Goal: Transaction & Acquisition: Subscribe to service/newsletter

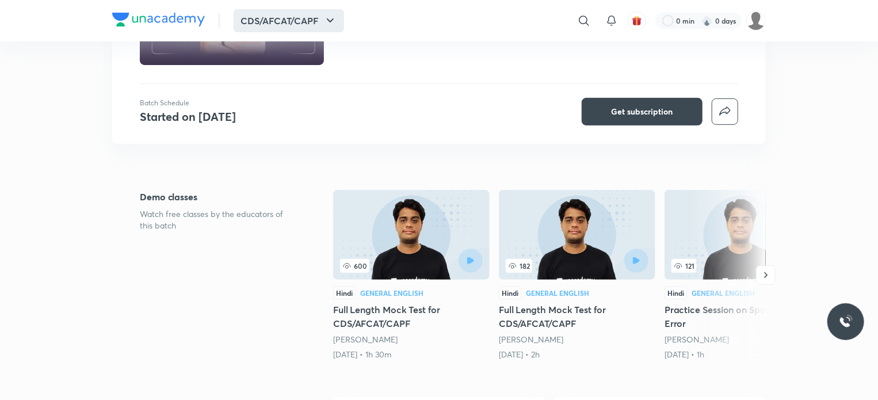
click at [308, 24] on button "CDS/AFCAT/CAPF" at bounding box center [289, 20] width 110 height 23
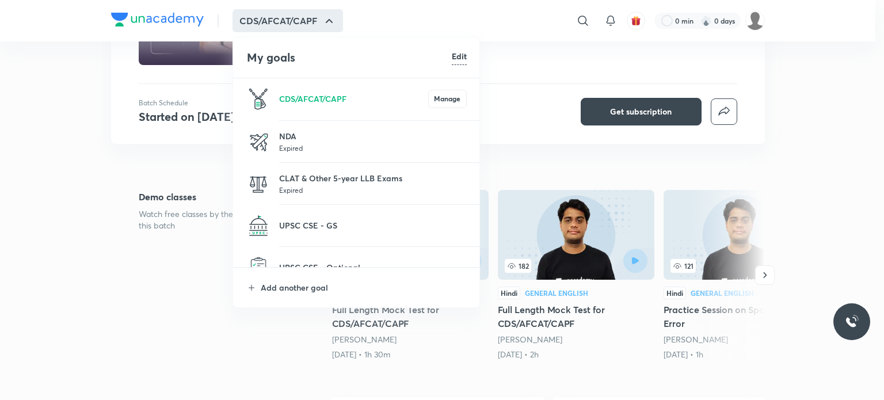
click at [619, 105] on div at bounding box center [442, 200] width 884 height 400
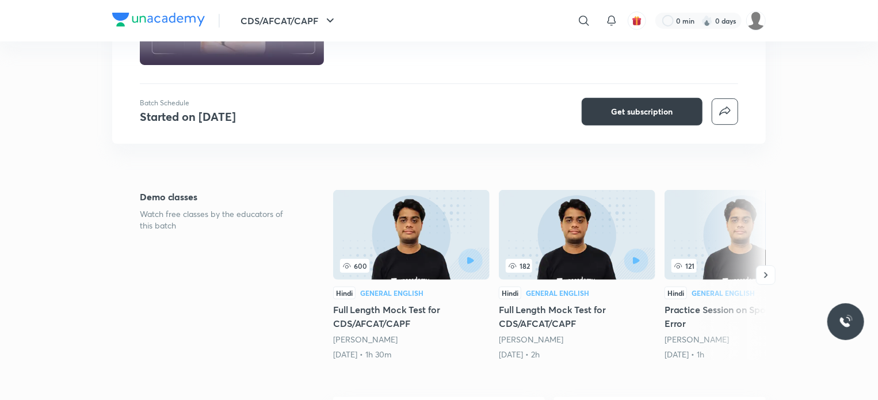
click at [631, 117] on button "Get subscription" at bounding box center [642, 112] width 121 height 28
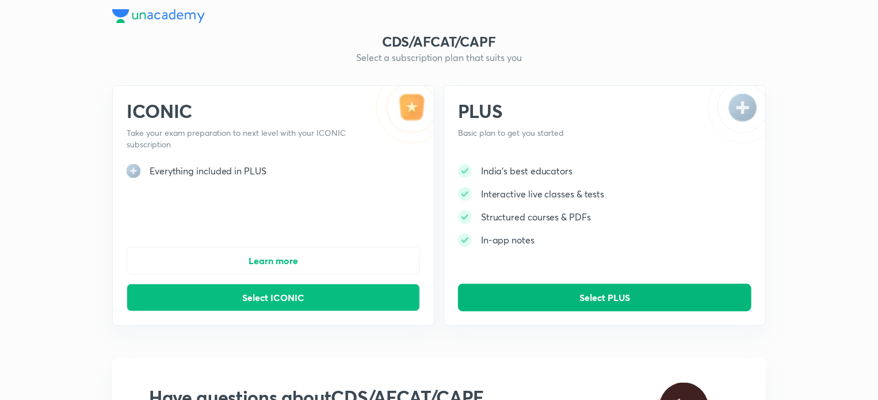
click at [498, 296] on button "Select PLUS" at bounding box center [604, 298] width 293 height 28
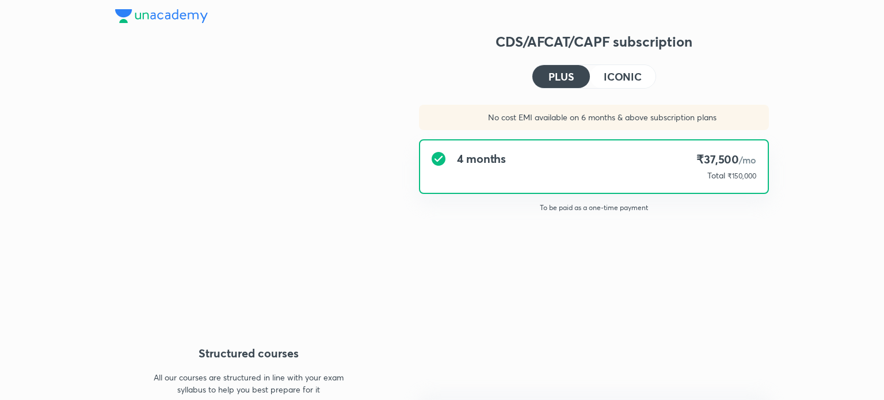
type input "KRITIB"
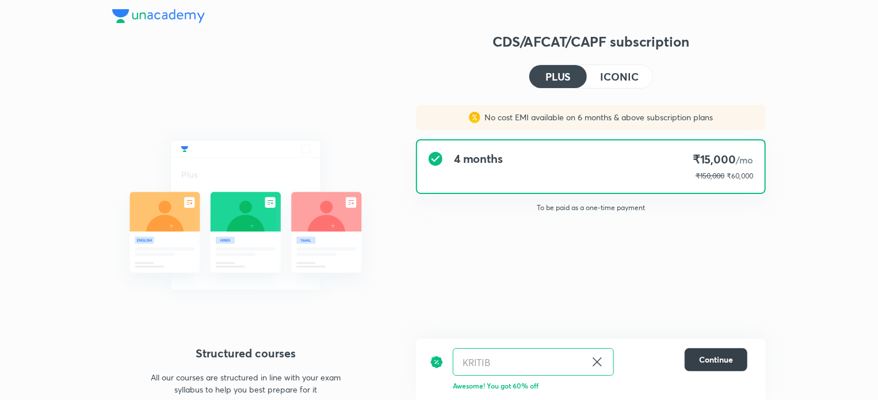
click at [704, 362] on span "Continue" at bounding box center [716, 360] width 34 height 12
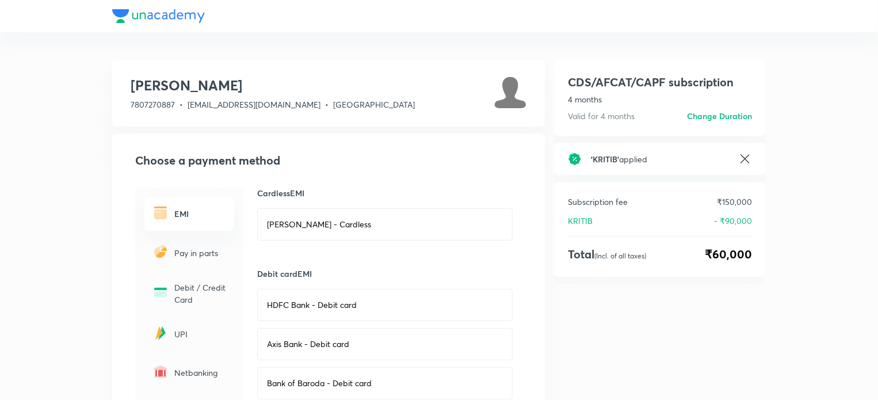
click at [741, 158] on icon at bounding box center [745, 159] width 14 height 14
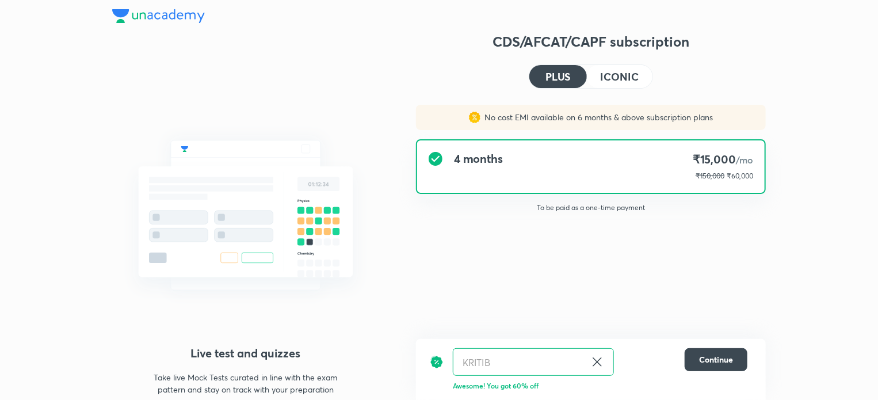
click at [596, 368] on icon at bounding box center [597, 362] width 14 height 14
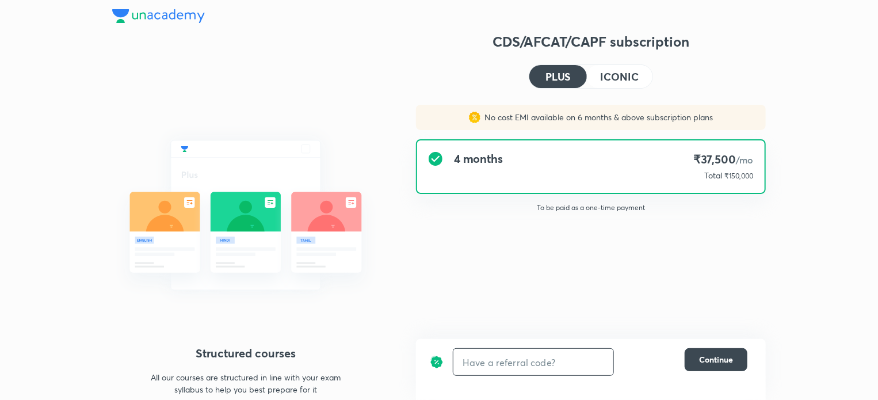
click at [563, 353] on input "text" at bounding box center [533, 362] width 160 height 27
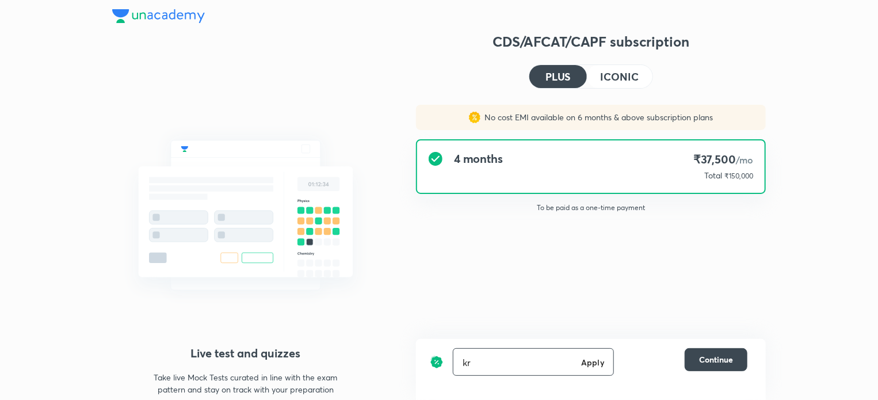
type input "k"
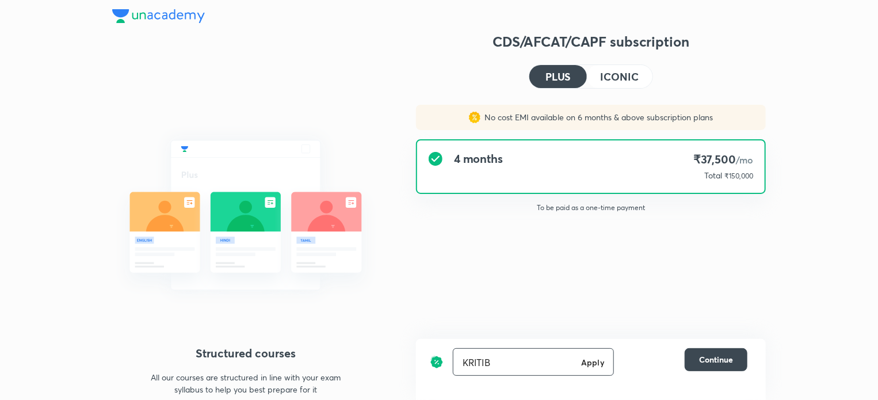
type input "KRITIB"
click at [591, 372] on div "KRITIB Apply ​" at bounding box center [533, 362] width 161 height 28
click at [591, 368] on h6 "Apply" at bounding box center [592, 362] width 23 height 12
click at [610, 71] on h4 "ICONIC" at bounding box center [620, 76] width 38 height 10
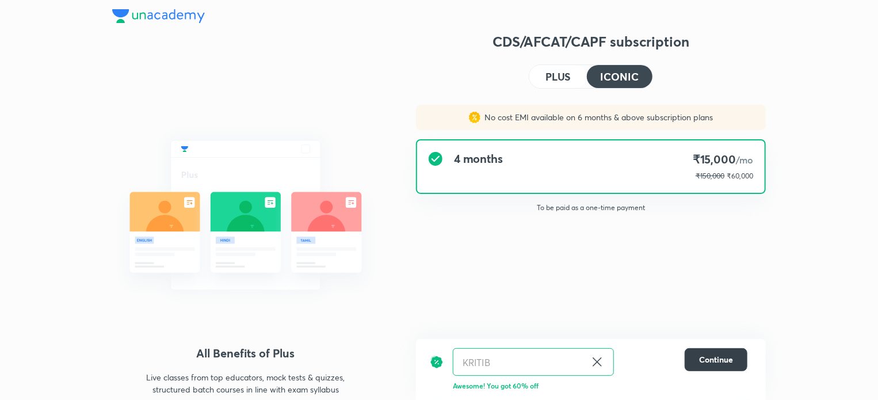
click at [694, 350] on button "Continue" at bounding box center [716, 359] width 63 height 23
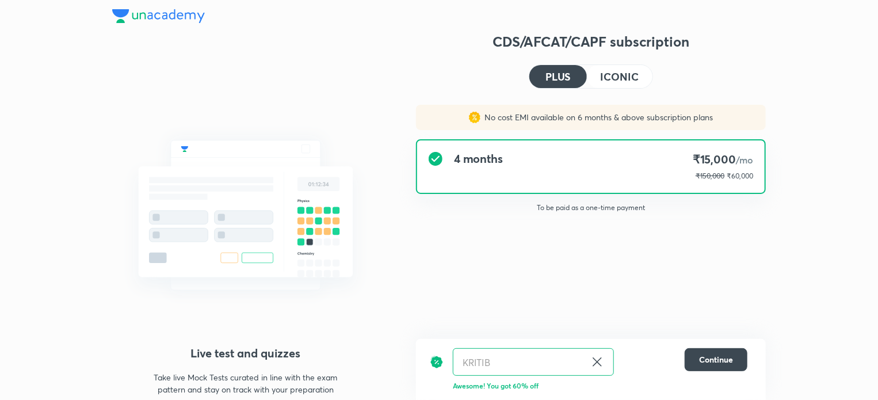
click at [596, 355] on icon at bounding box center [597, 362] width 14 height 14
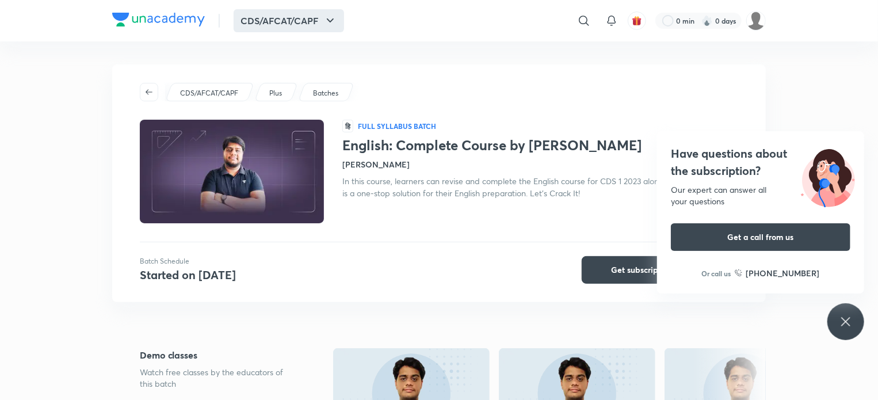
click at [262, 22] on button "CDS/AFCAT/CAPF" at bounding box center [289, 20] width 110 height 23
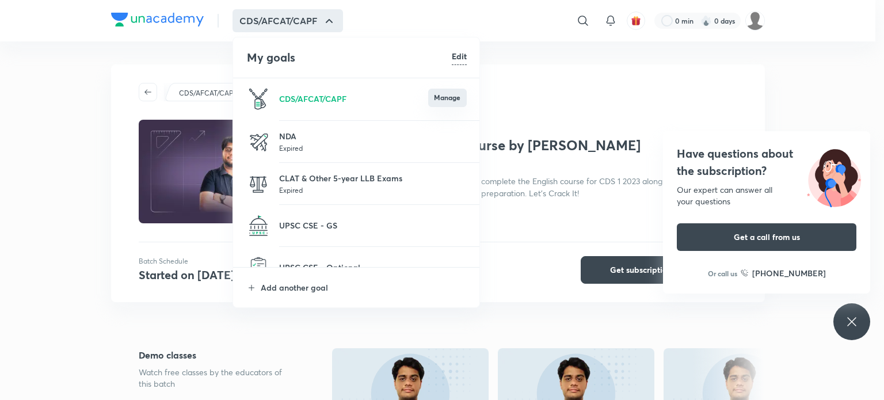
click at [449, 91] on button "Manage" at bounding box center [447, 98] width 39 height 18
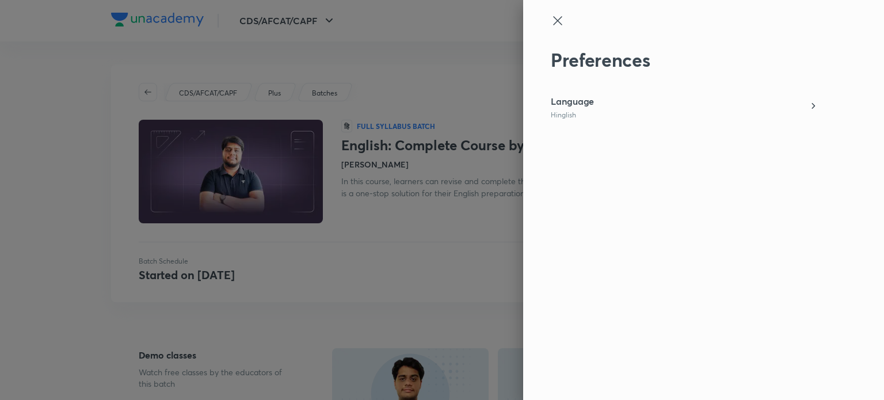
click at [609, 108] on div "Language Hinglish" at bounding box center [684, 106] width 267 height 25
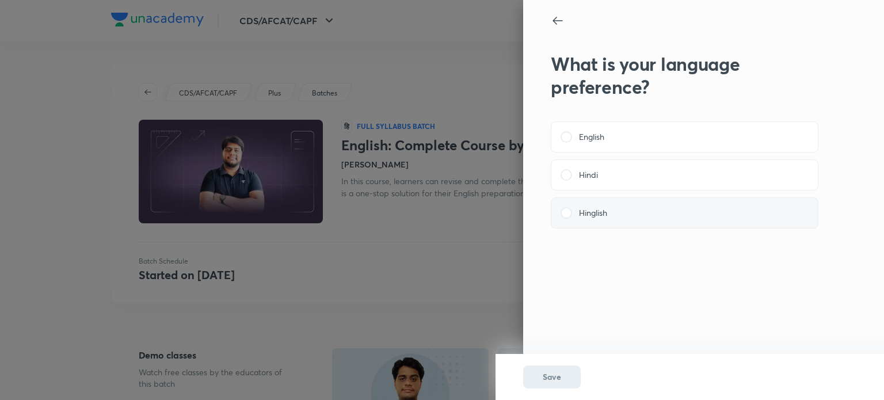
click at [568, 214] on span at bounding box center [566, 213] width 12 height 12
click at [0, 0] on input "Hinglish" at bounding box center [0, 0] width 0 height 0
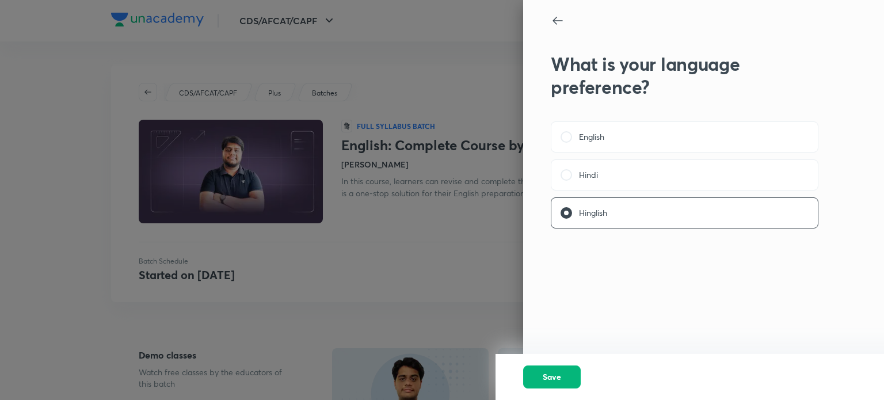
click at [563, 376] on button "Save" at bounding box center [552, 376] width 58 height 23
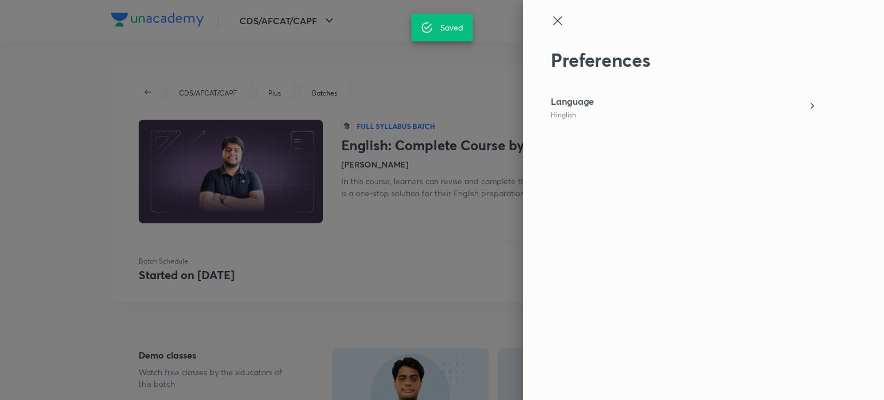
click at [556, 22] on icon at bounding box center [557, 20] width 9 height 9
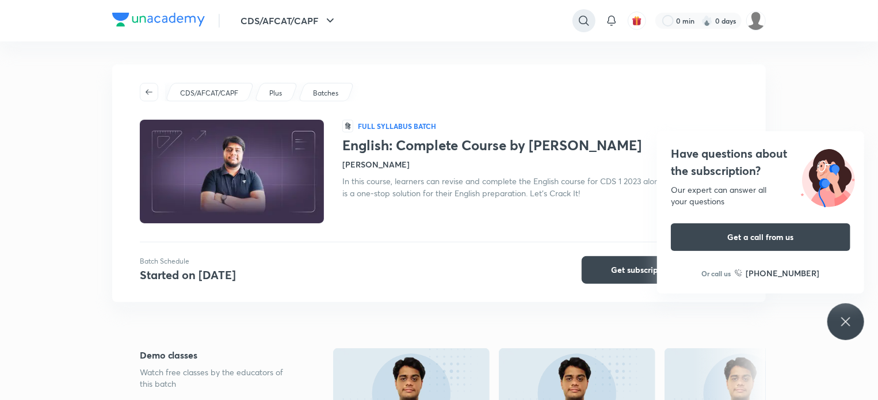
click at [583, 25] on icon at bounding box center [584, 21] width 14 height 14
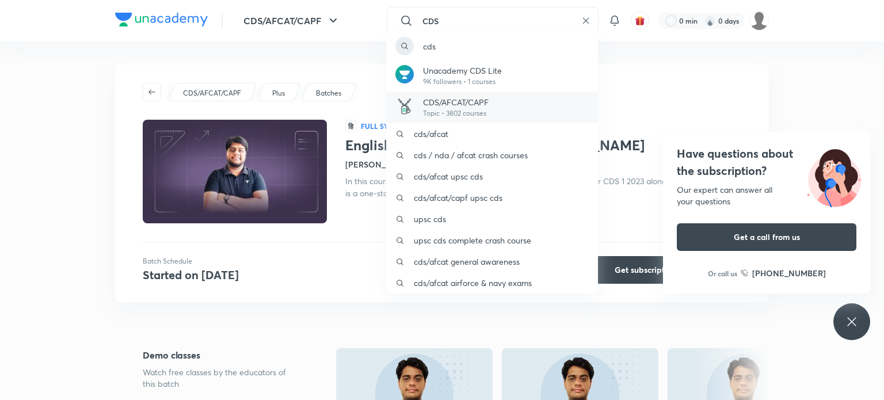
type input "CDS"
click at [428, 108] on p "Topic • 3802 courses" at bounding box center [456, 113] width 66 height 10
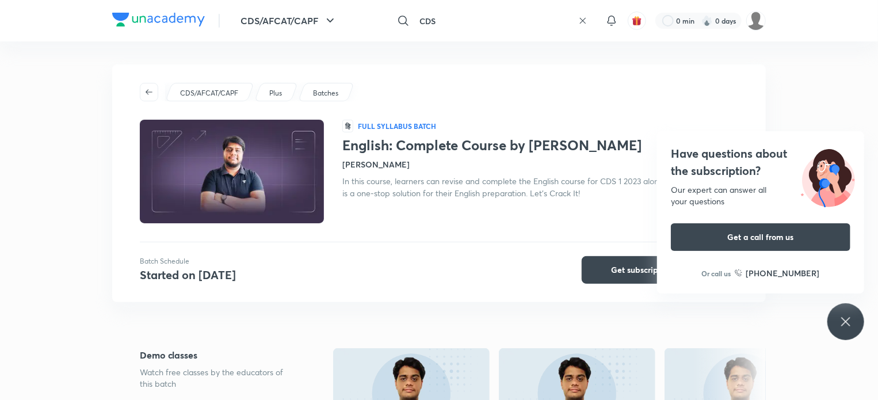
click at [460, 15] on input "CDS" at bounding box center [494, 20] width 159 height 31
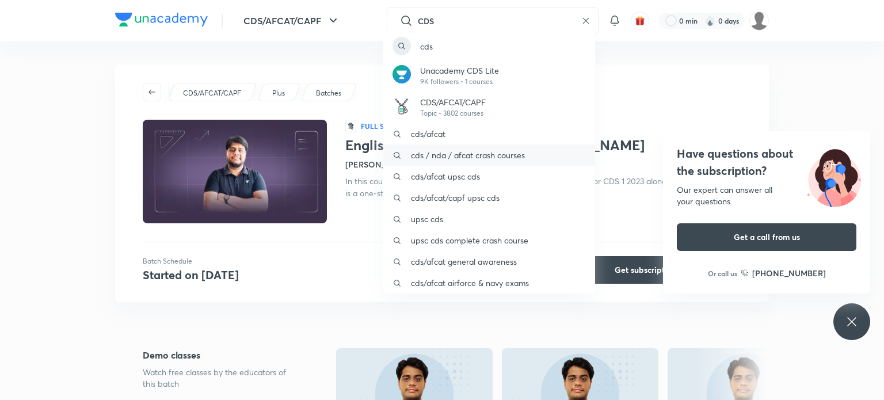
click at [443, 161] on p "cds / nda / afcat crash courses" at bounding box center [468, 155] width 114 height 12
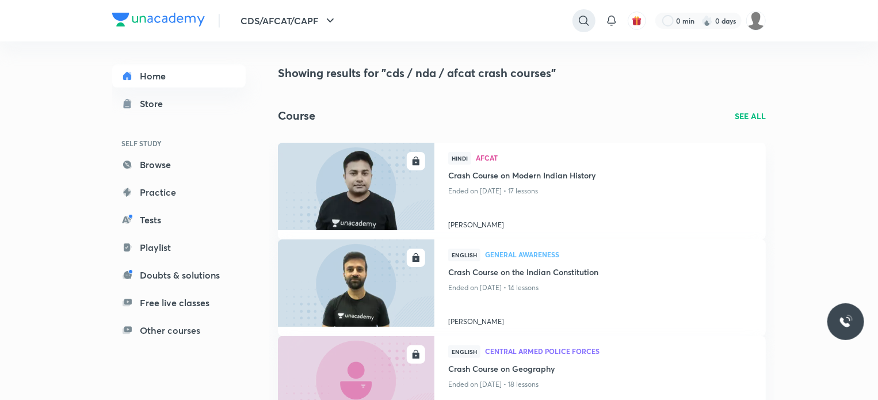
click at [586, 16] on icon at bounding box center [584, 21] width 14 height 14
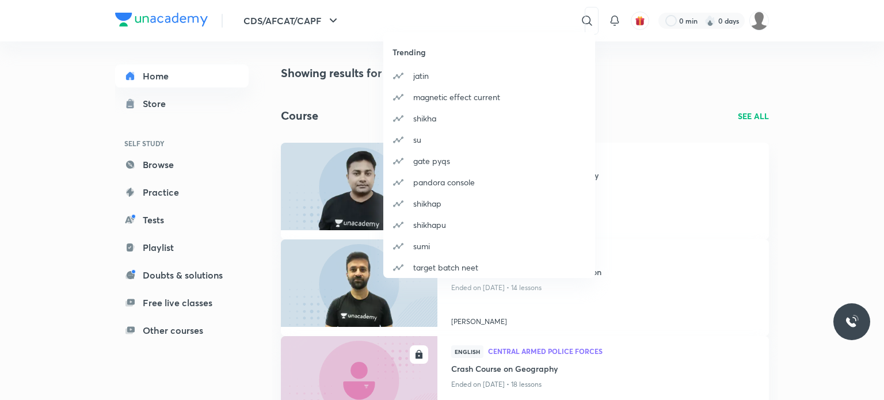
click at [318, 18] on div "Trending [PERSON_NAME] magnetic effect current [PERSON_NAME] gate pyqs pandora …" at bounding box center [442, 200] width 884 height 400
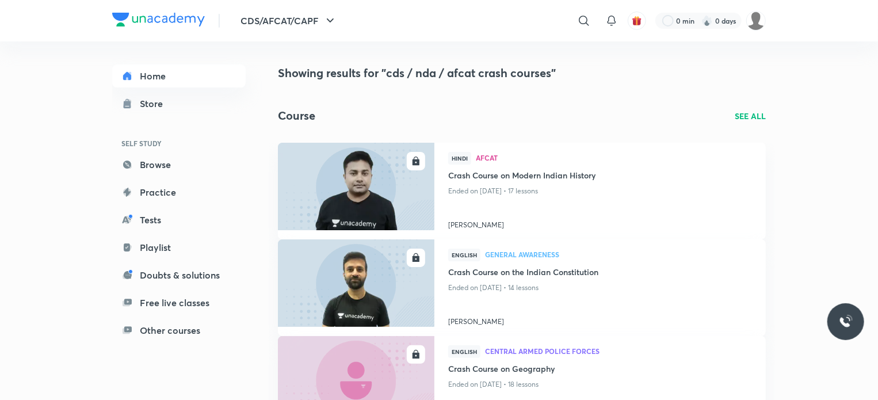
click at [318, 18] on button "CDS/AFCAT/CAPF" at bounding box center [289, 20] width 110 height 23
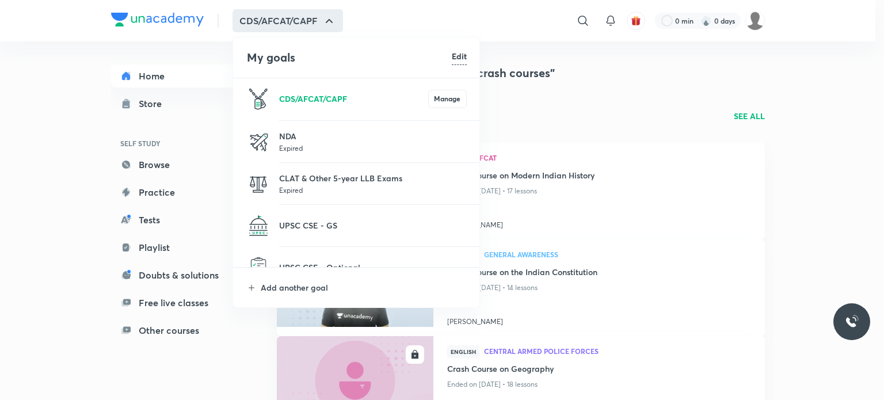
click at [352, 96] on p "CDS/AFCAT/CAPF" at bounding box center [353, 99] width 149 height 12
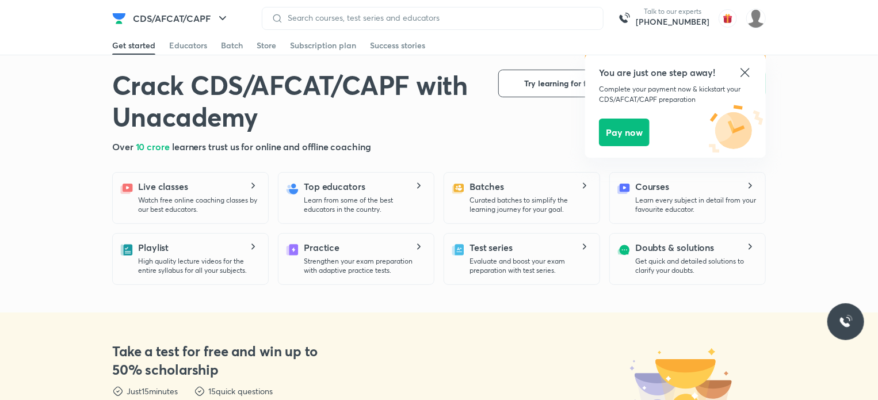
click at [749, 67] on icon at bounding box center [745, 73] width 14 height 14
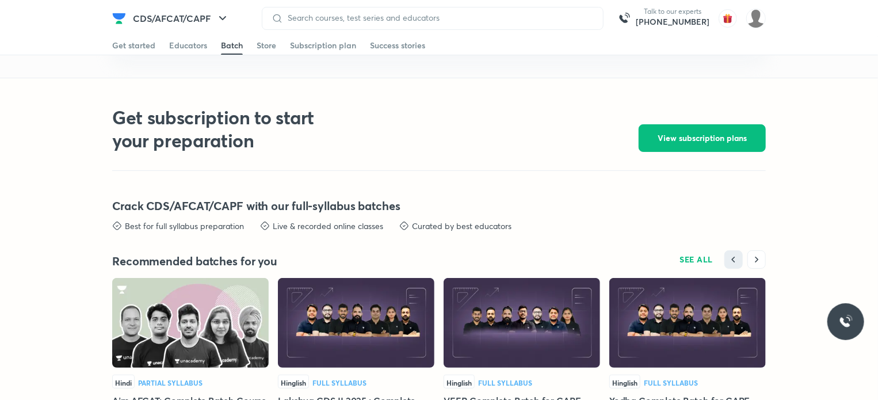
scroll to position [2161, 0]
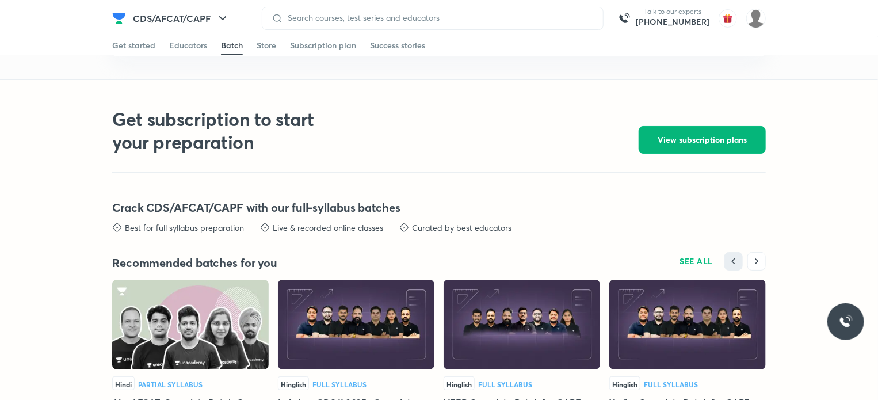
click at [661, 139] on span "View subscription plans" at bounding box center [702, 140] width 89 height 12
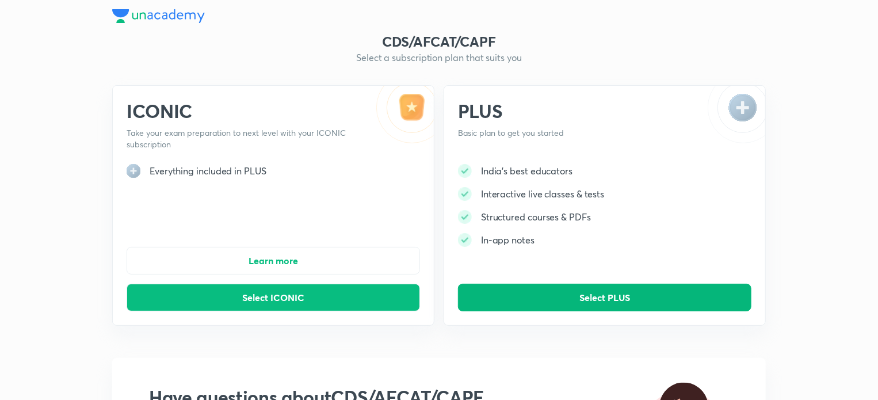
click at [560, 289] on button "Select PLUS" at bounding box center [604, 298] width 293 height 28
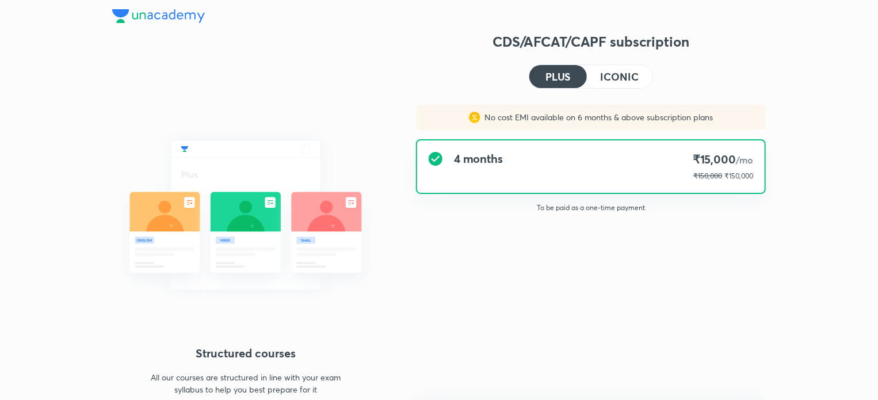
type input "KRITIB"
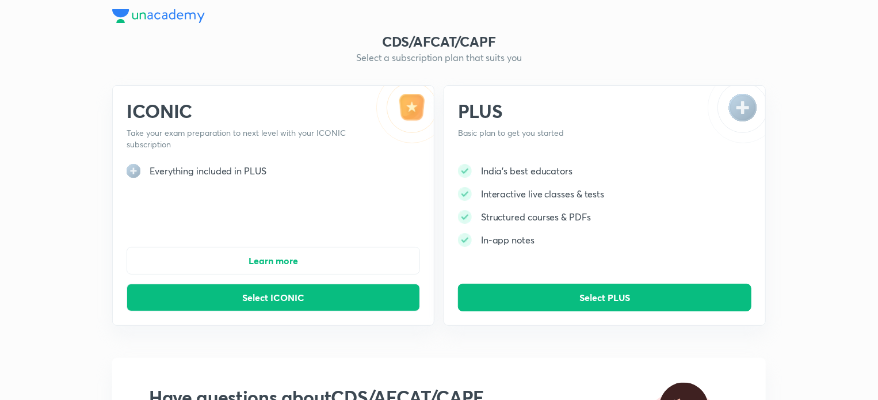
scroll to position [216, 0]
